Goal: Information Seeking & Learning: Learn about a topic

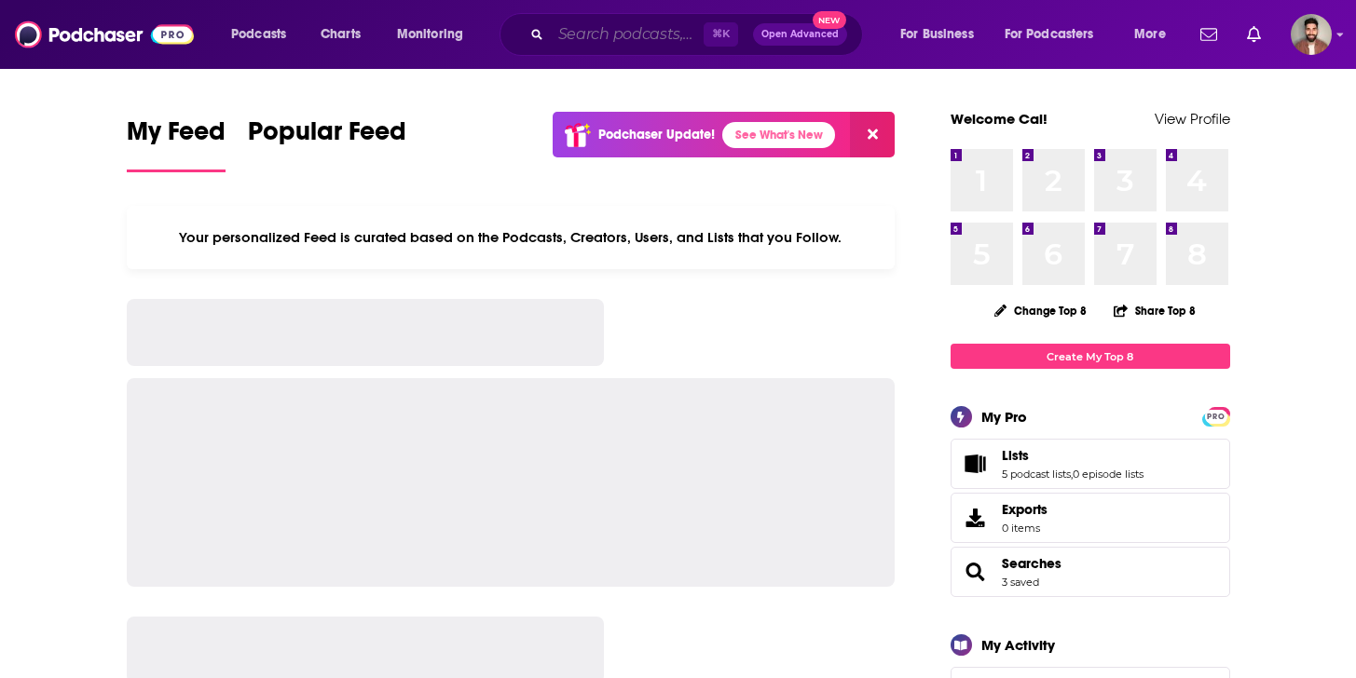
click at [624, 25] on input "Search podcasts, credits, & more..." at bounding box center [627, 35] width 153 height 30
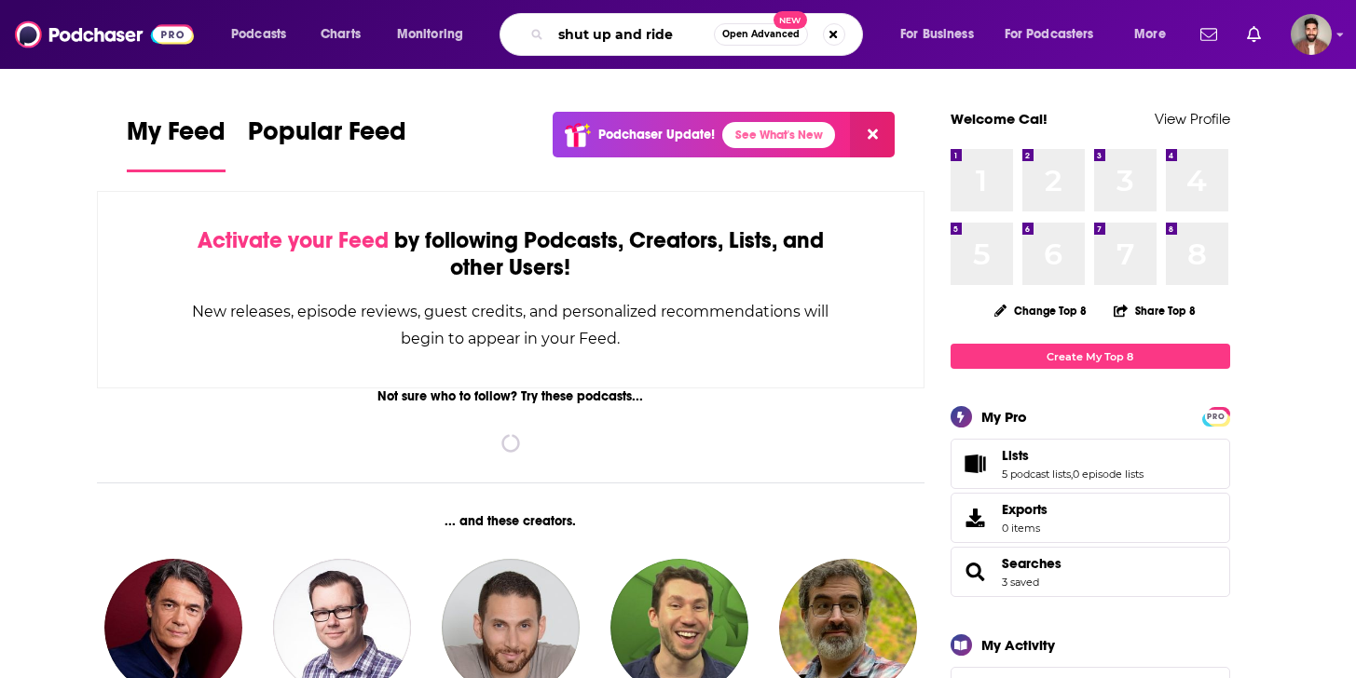
type input "shut up and ride"
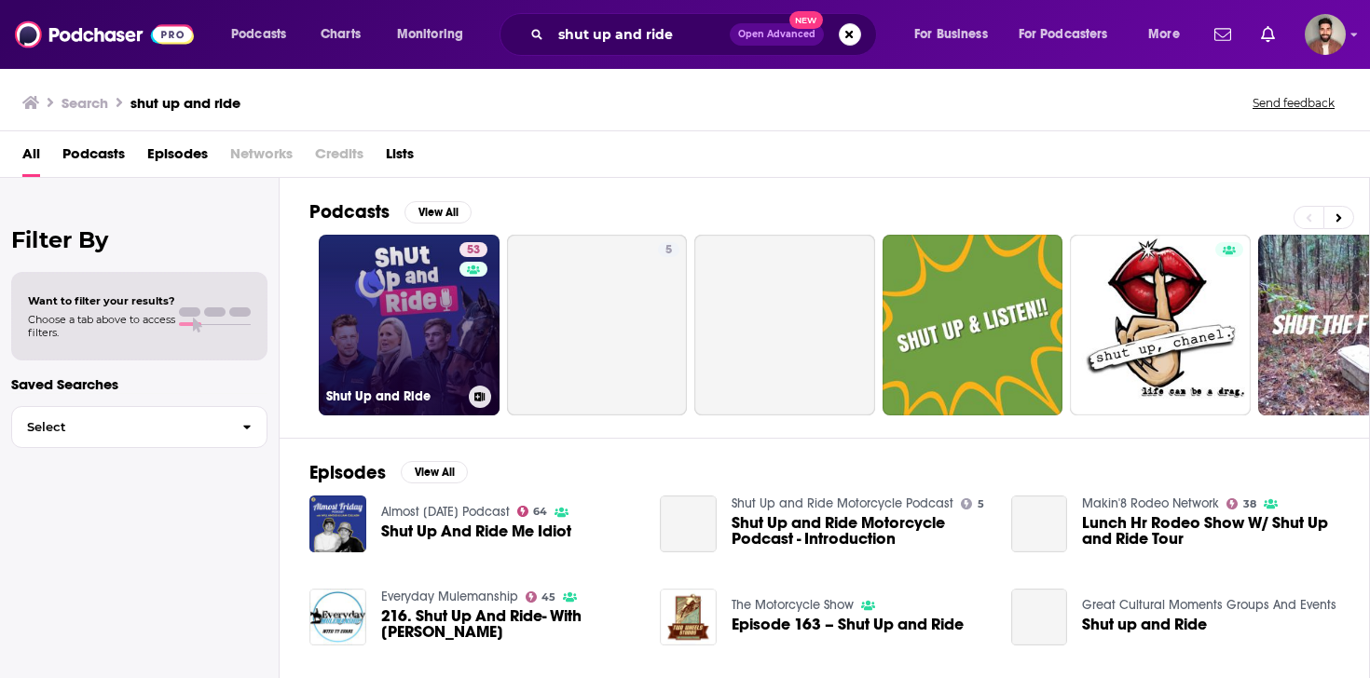
click at [416, 296] on link "53 Shut Up and Ride" at bounding box center [409, 325] width 181 height 181
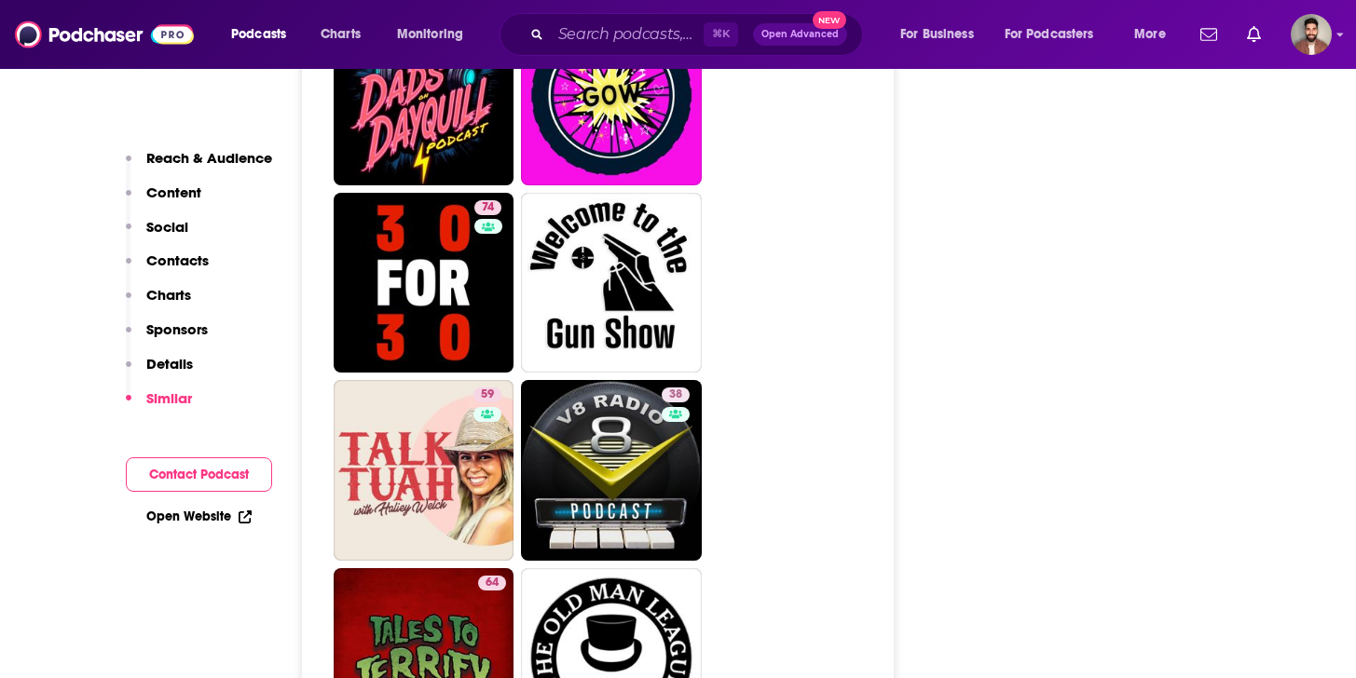
scroll to position [5980, 0]
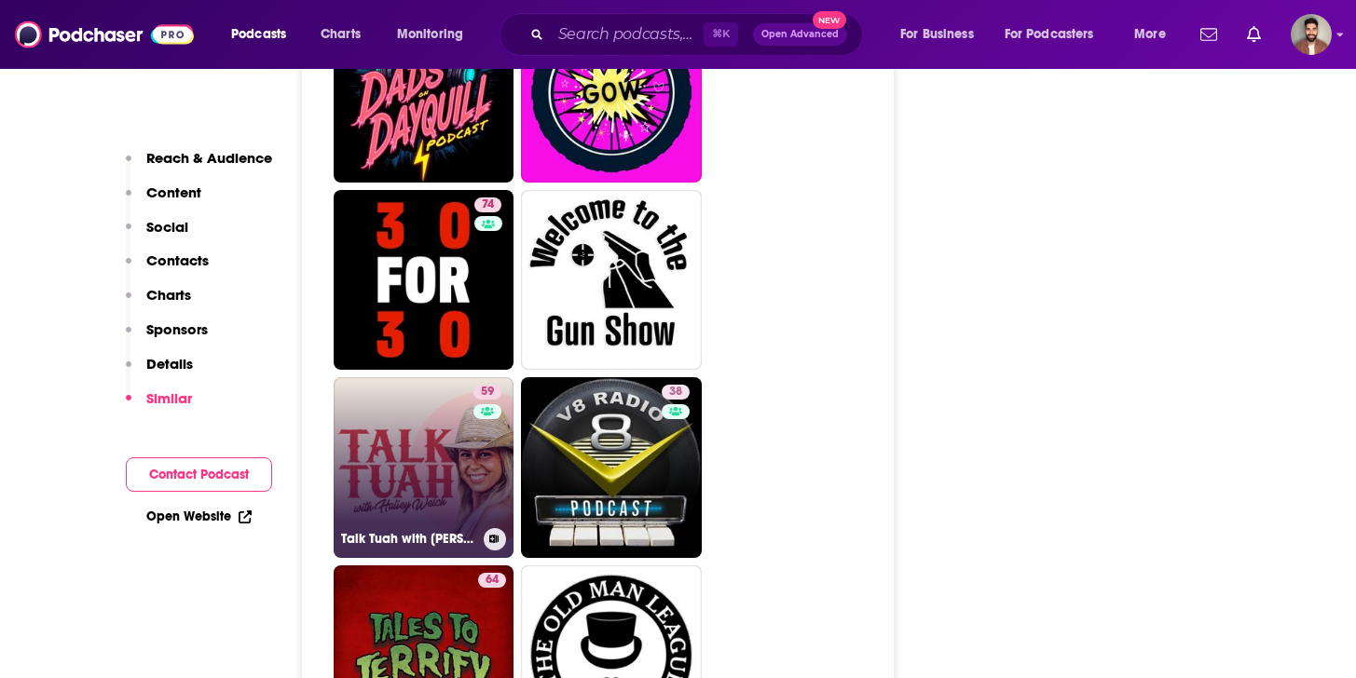
click at [419, 382] on link "59 Talk Tuah with [PERSON_NAME]" at bounding box center [424, 467] width 181 height 181
type input "[URL][DOMAIN_NAME][PERSON_NAME]"
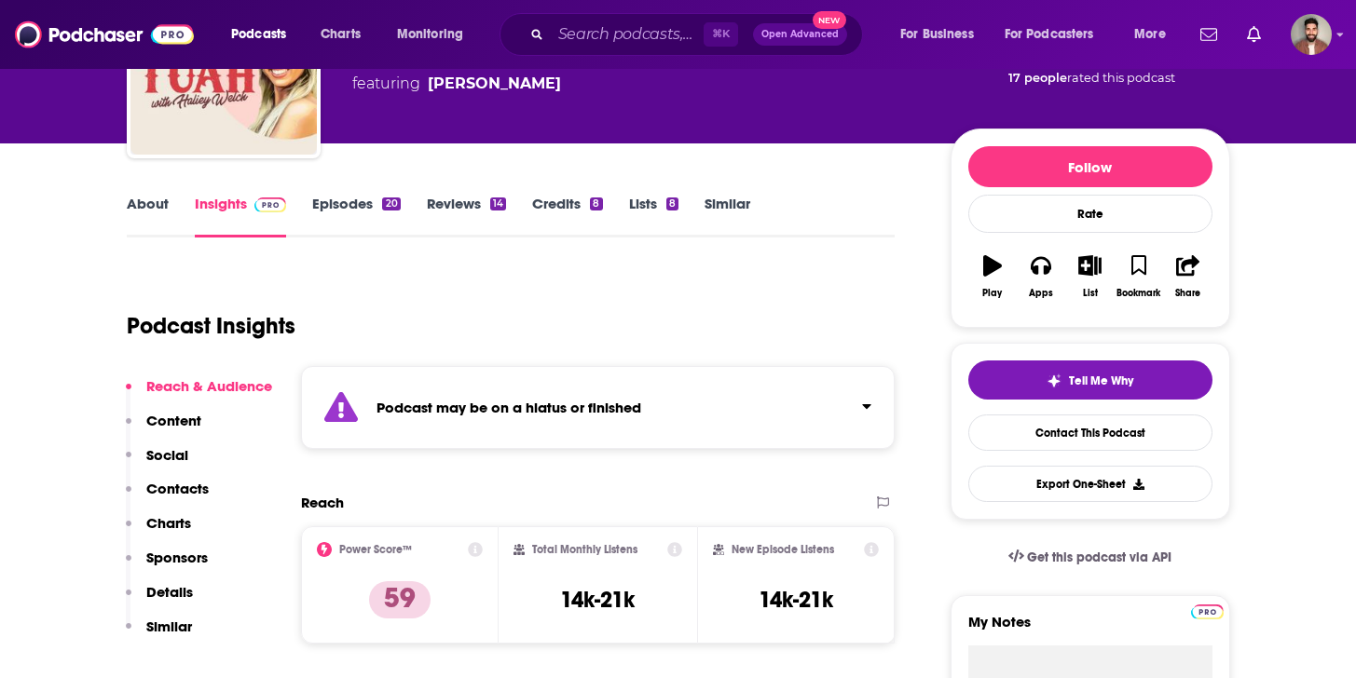
scroll to position [163, 0]
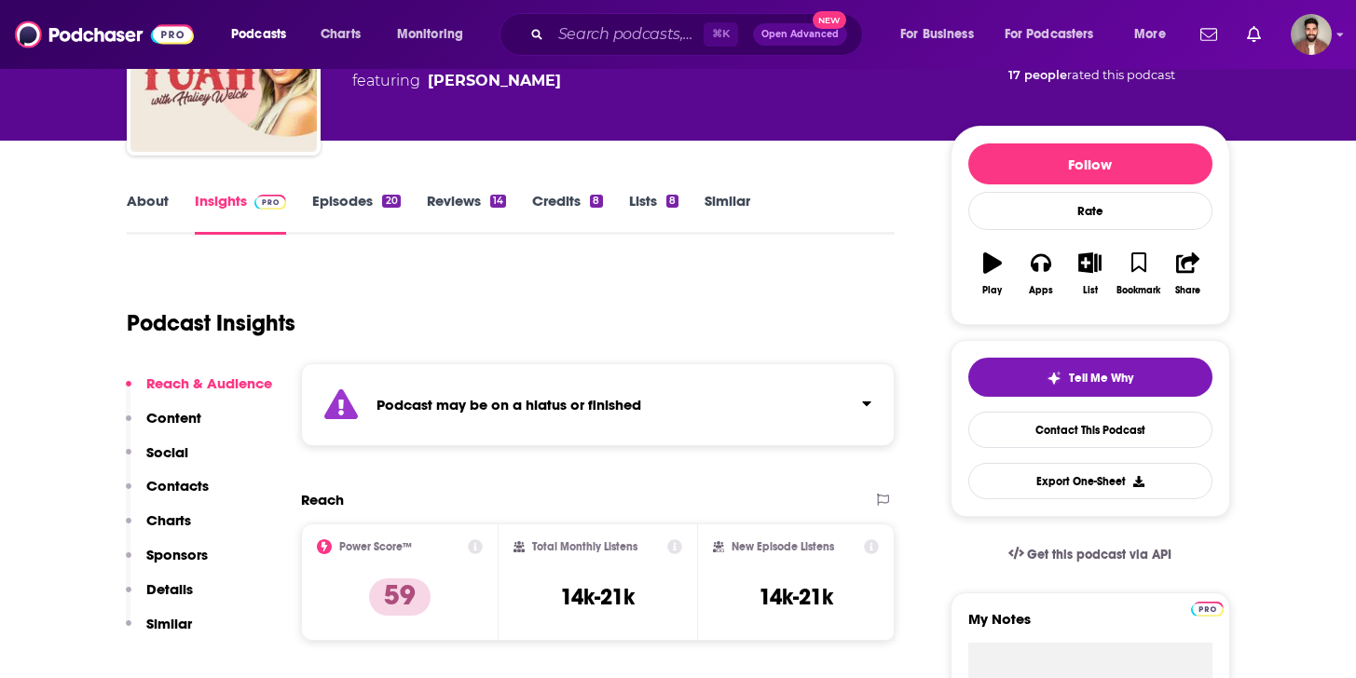
click at [383, 197] on div "20" at bounding box center [391, 201] width 18 height 13
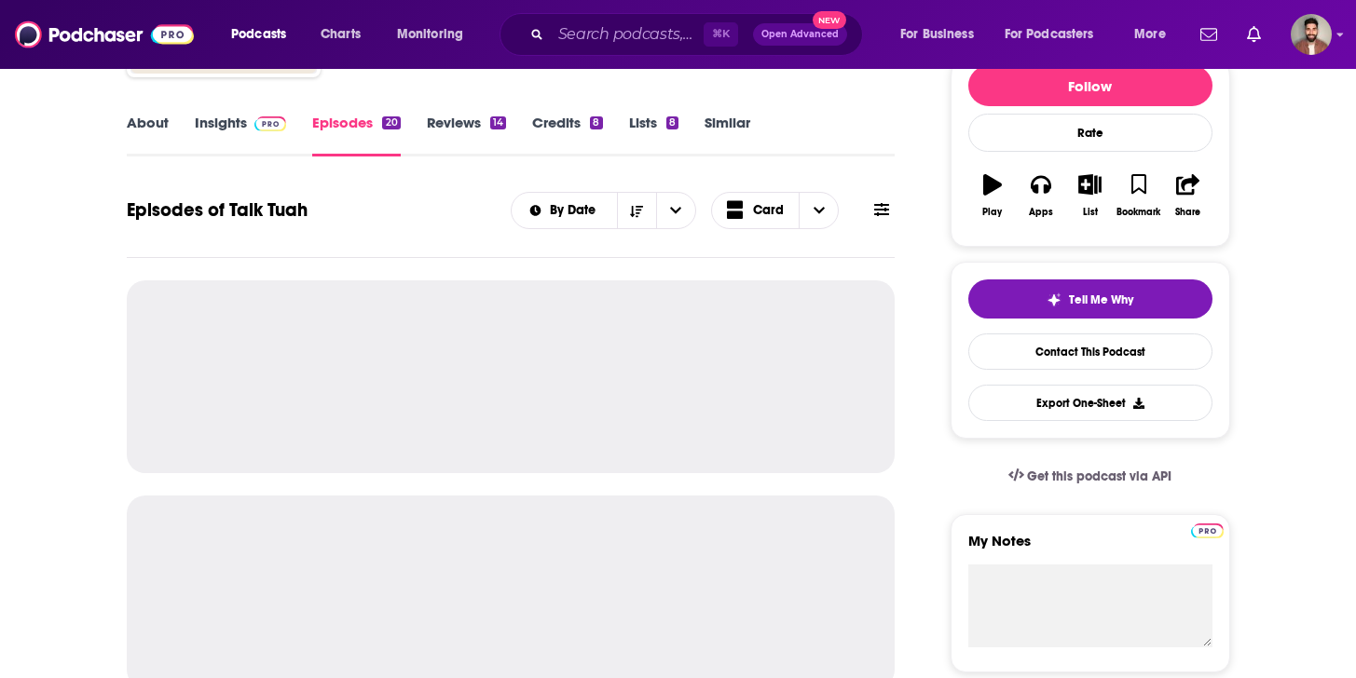
scroll to position [257, 0]
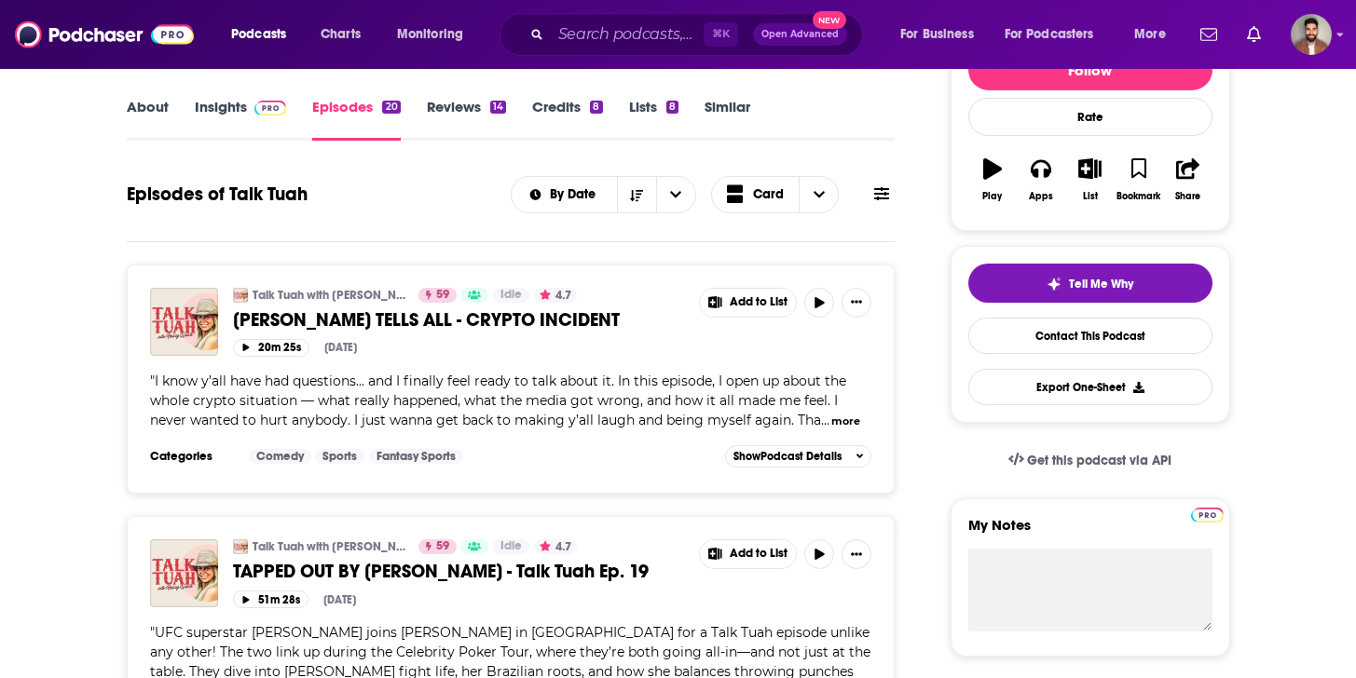
click at [849, 417] on button "more" at bounding box center [845, 422] width 29 height 16
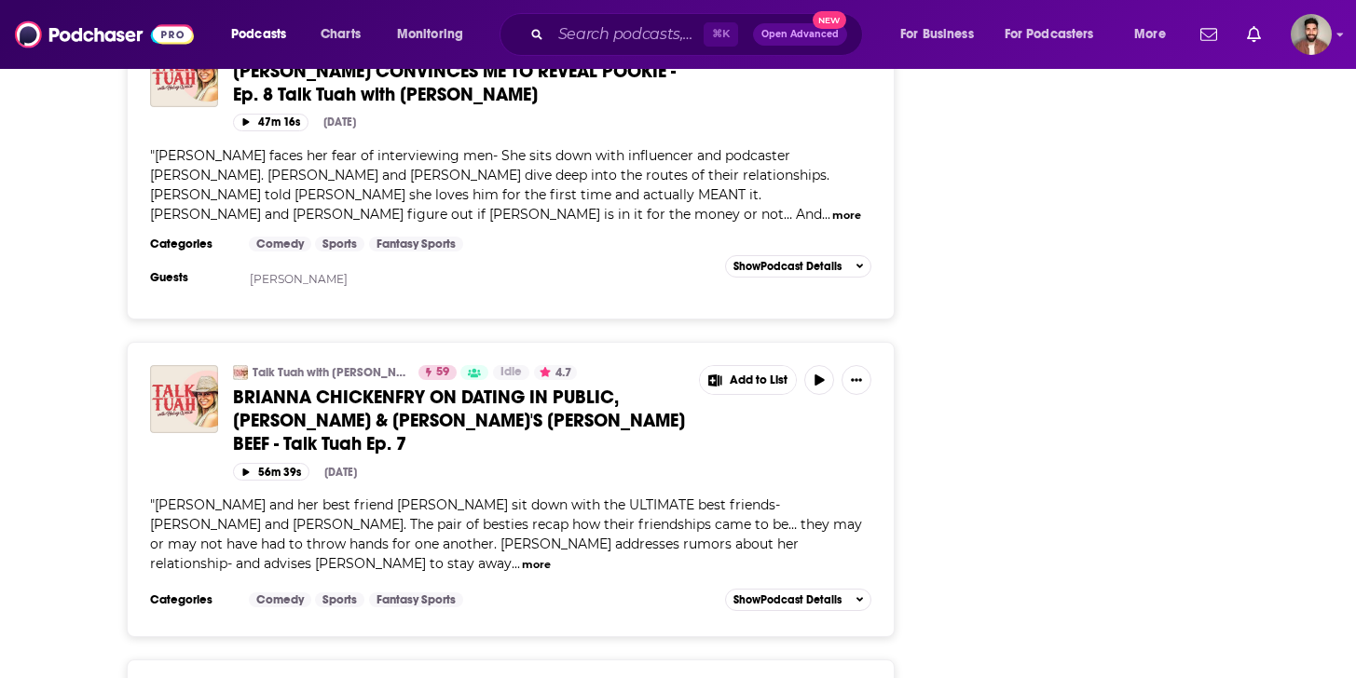
scroll to position [3859, 0]
